Goal: Information Seeking & Learning: Learn about a topic

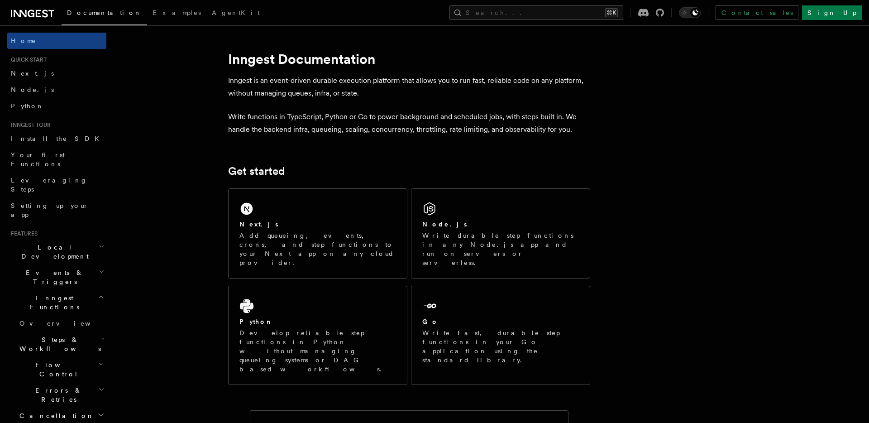
click at [356, 233] on p "Add queueing, events, crons, and step functions to your Next app on any cloud p…" at bounding box center [317, 249] width 157 height 36
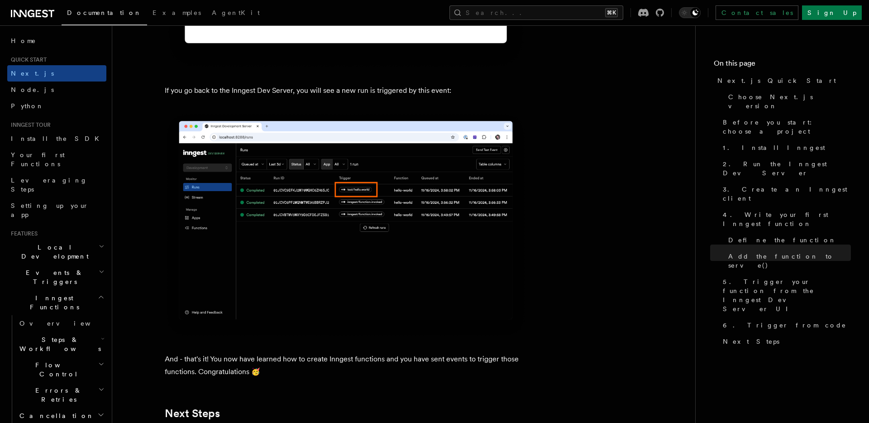
scroll to position [5671, 0]
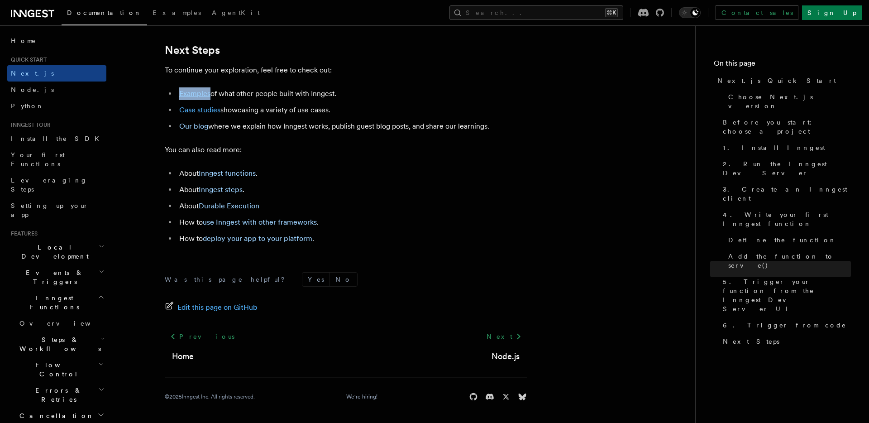
click at [209, 109] on link "Case studies" at bounding box center [199, 109] width 41 height 9
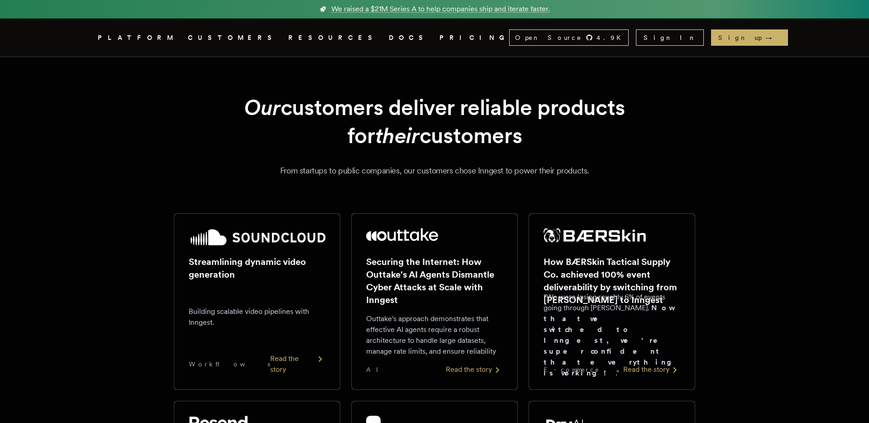
click at [389, 34] on link "DOCS" at bounding box center [409, 37] width 40 height 11
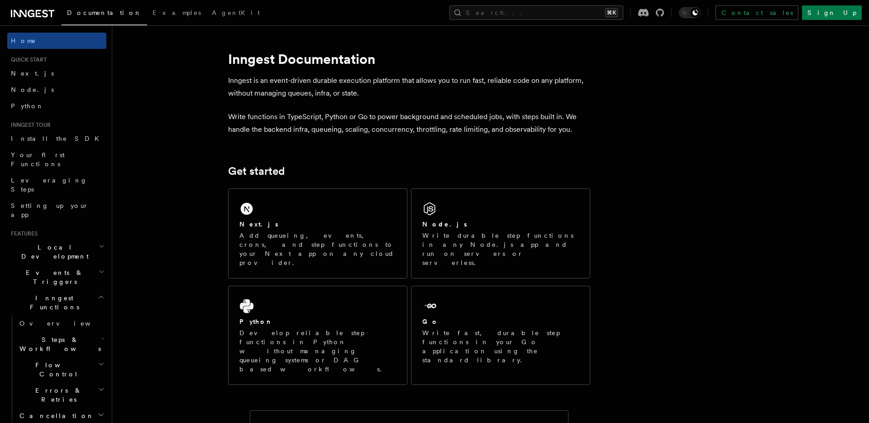
click at [96, 290] on h2 "Inngest Functions" at bounding box center [56, 302] width 99 height 25
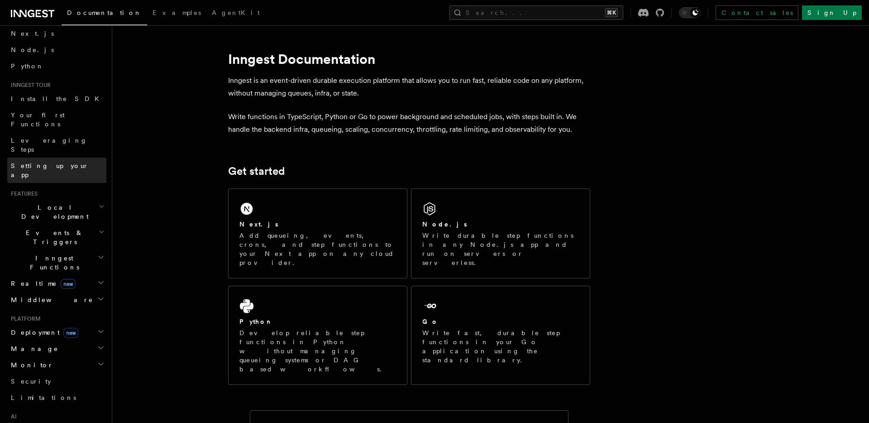
scroll to position [36, 0]
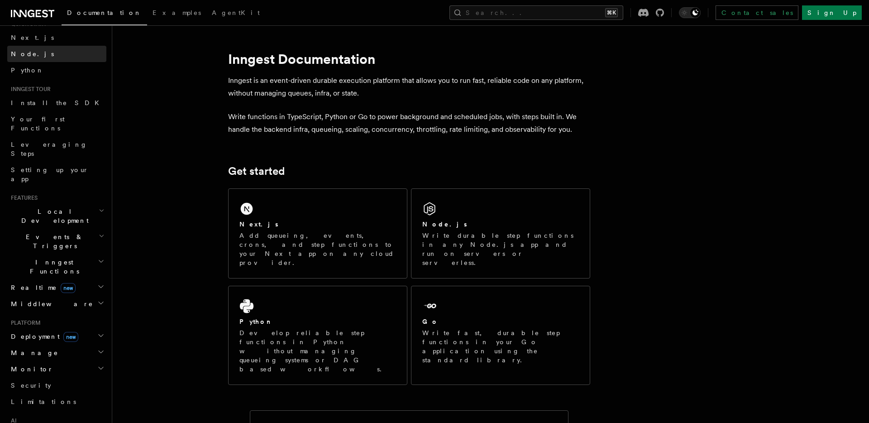
click at [26, 53] on span "Node.js" at bounding box center [32, 53] width 43 height 7
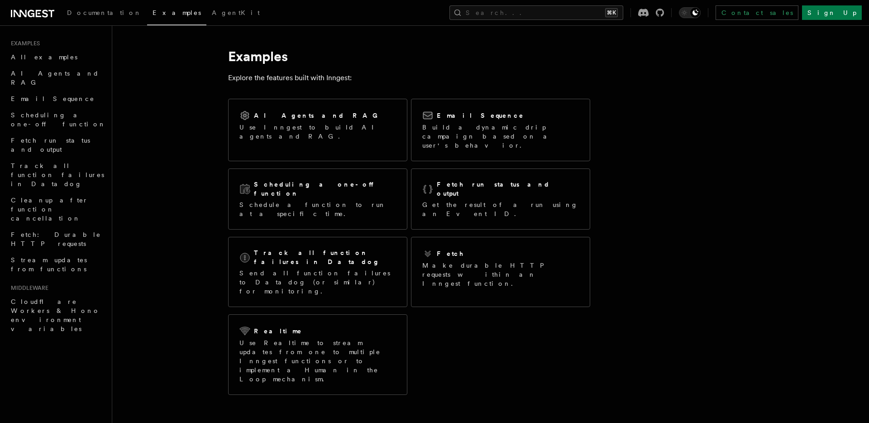
scroll to position [5, 0]
